Goal: Transaction & Acquisition: Purchase product/service

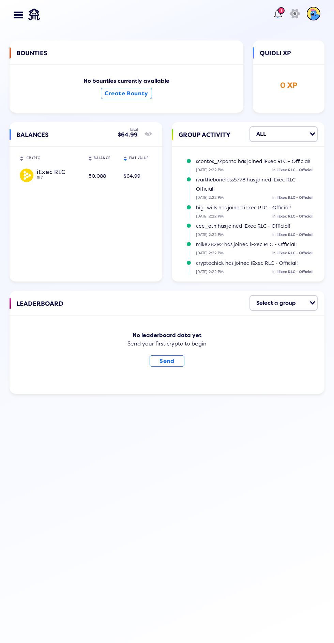
click at [21, 18] on span at bounding box center [20, 17] width 5 height 1
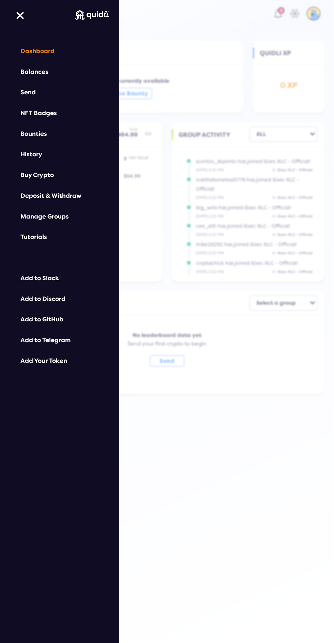
click at [72, 196] on div "Deposit & Withdraw" at bounding box center [59, 195] width 78 height 7
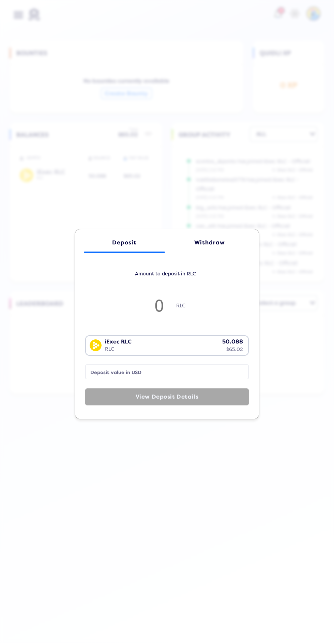
click at [216, 243] on div "Withdraw" at bounding box center [209, 242] width 67 height 6
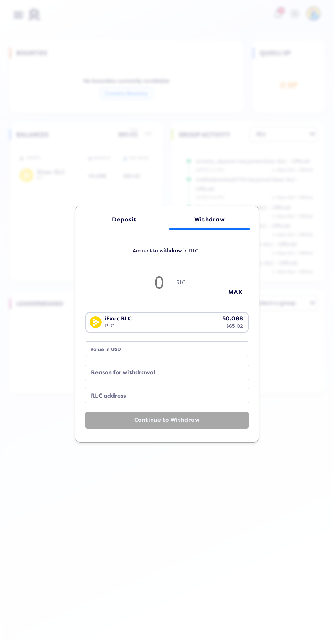
click at [239, 291] on button "MAX" at bounding box center [235, 292] width 34 height 11
type input "50.0382117"
type input "64.92"
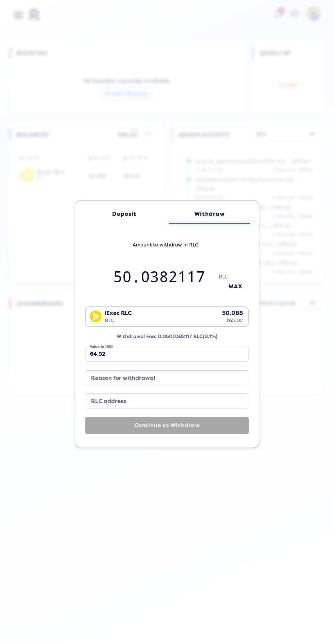
click at [238, 289] on button "MAX" at bounding box center [235, 286] width 34 height 11
click at [212, 376] on label "Reason for withdrawal" at bounding box center [161, 378] width 147 height 10
click at [212, 376] on input "Reason for withdrawal" at bounding box center [166, 378] width 163 height 14
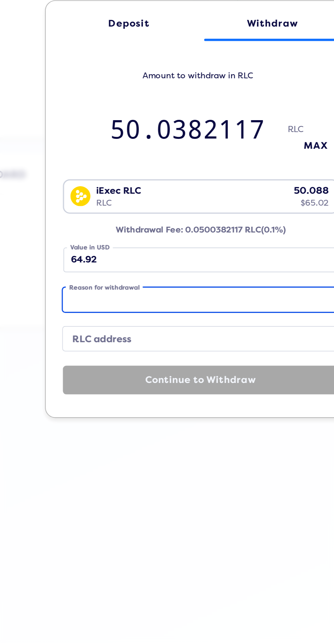
type input "For expenditure"
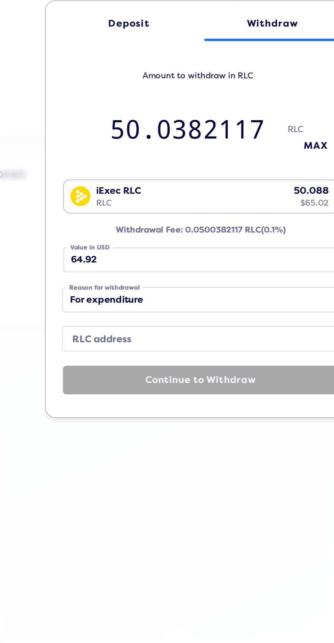
click at [189, 398] on label "RLC address" at bounding box center [161, 402] width 147 height 10
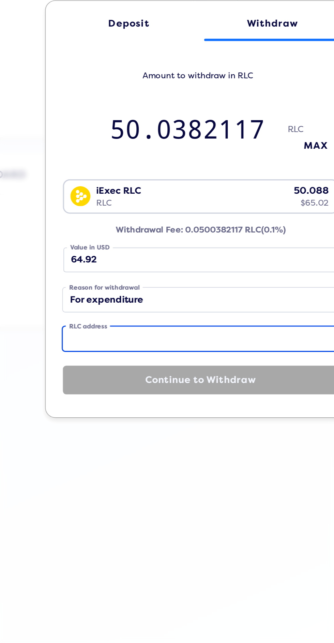
click at [189, 398] on input "RLC address" at bounding box center [166, 401] width 163 height 14
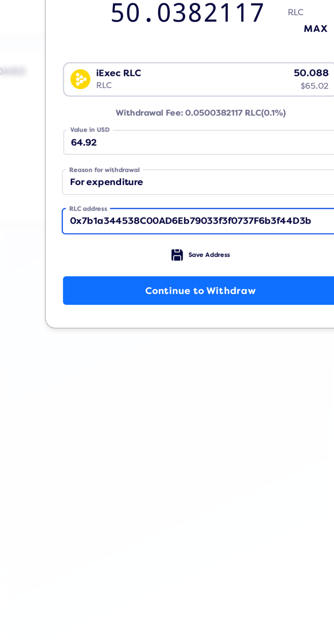
type input "0x7b1a344538C00AD6Eb79033f3f0737F6b3f44D3b"
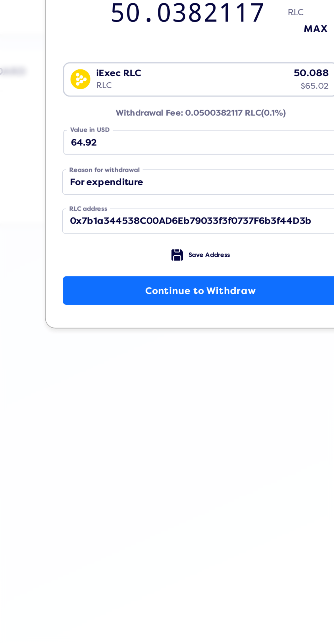
click at [173, 410] on span "Save Address" at bounding box center [172, 412] width 25 height 4
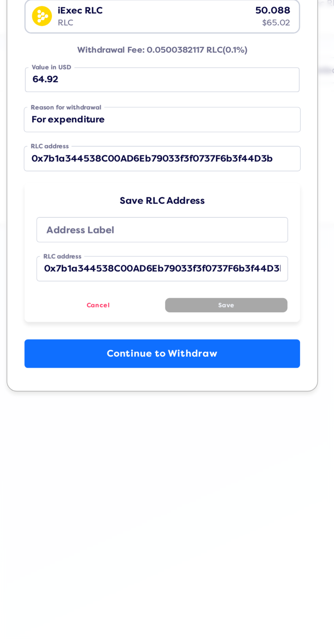
click at [198, 397] on label "Address Label" at bounding box center [161, 398] width 133 height 10
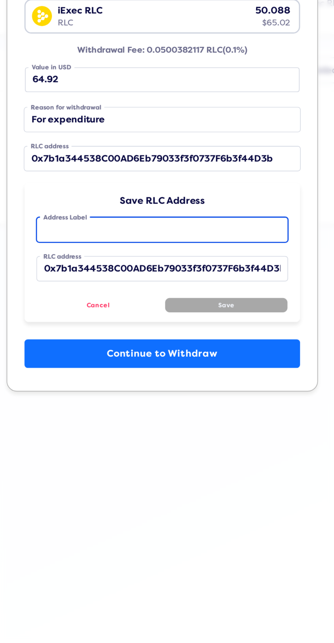
click at [198, 397] on input "Address Label" at bounding box center [167, 397] width 148 height 14
type input "Cyndii"
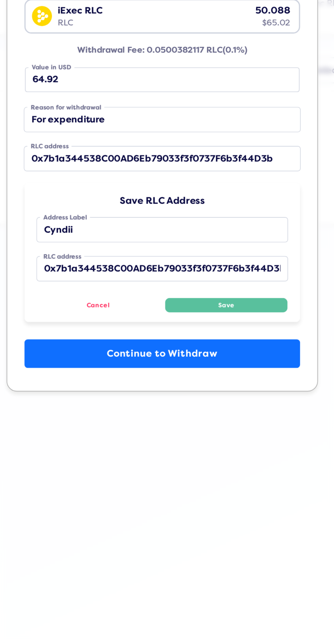
click at [218, 443] on button "Save" at bounding box center [204, 442] width 72 height 9
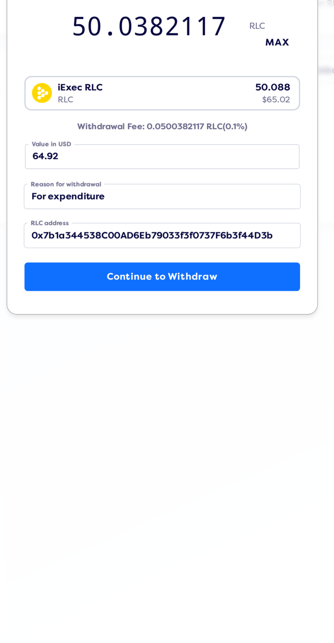
click at [210, 426] on button "Continue to Withdraw" at bounding box center [166, 425] width 163 height 17
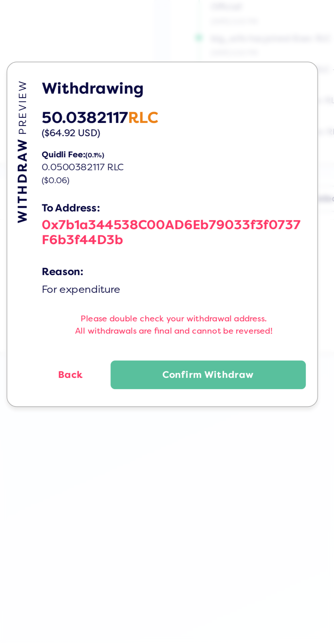
click at [203, 406] on button "Confirm Withdraw" at bounding box center [194, 407] width 116 height 17
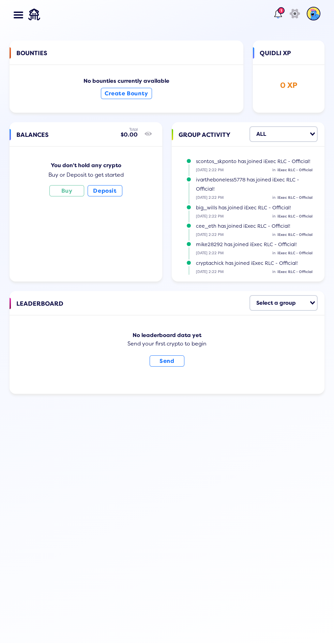
click at [278, 14] on lord-icon at bounding box center [277, 13] width 11 height 11
click at [166, 455] on div "Dashboard Balances Send NFT Badges Bounties History Buy Crypto Deposit & Withdr…" at bounding box center [167, 321] width 334 height 643
click at [26, 25] on div at bounding box center [21, 15] width 12 height 30
click at [23, 18] on div at bounding box center [21, 15] width 12 height 30
click at [16, 16] on div at bounding box center [19, 15] width 10 height 6
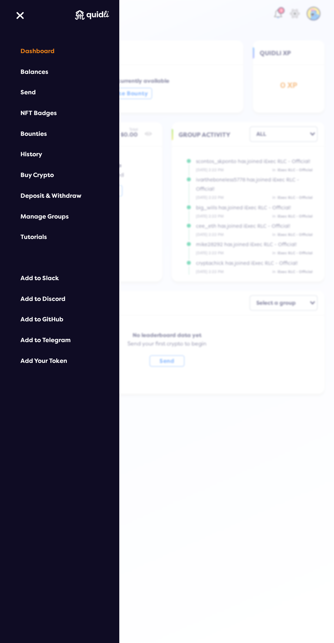
click at [40, 153] on div "History" at bounding box center [59, 154] width 78 height 7
select select "50"
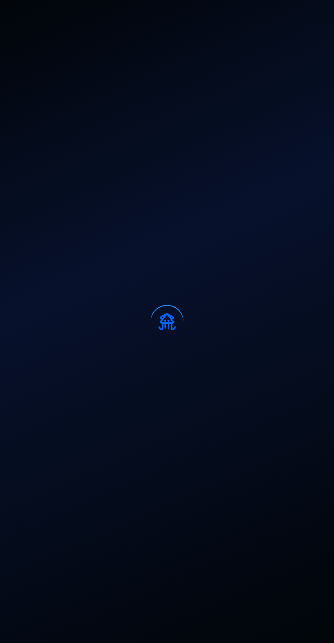
select select "50"
